Goal: Task Accomplishment & Management: Complete application form

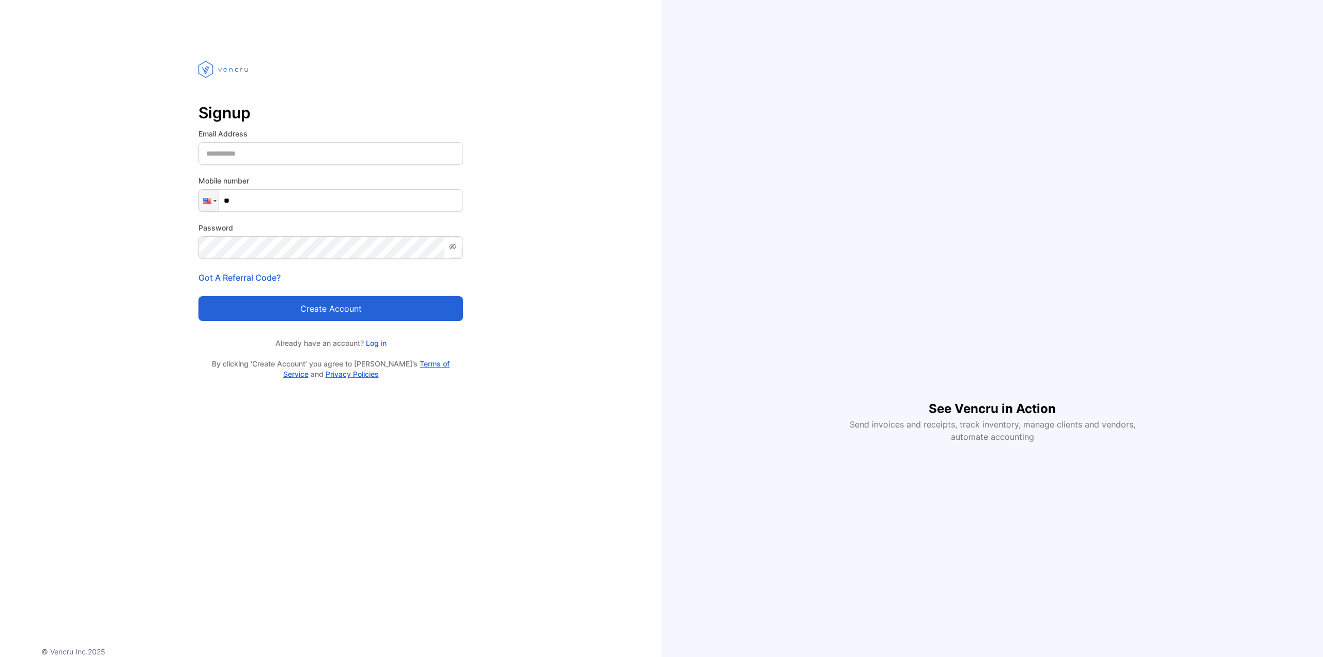
type input "***"
click at [243, 69] on img at bounding box center [224, 69] width 52 height 56
